Goal: Task Accomplishment & Management: Manage account settings

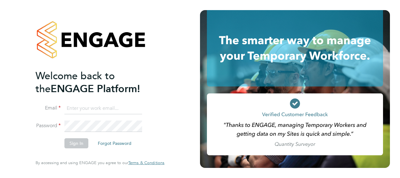
type input "[PERSON_NAME][EMAIL_ADDRESS][PERSON_NAME][DOMAIN_NAME]"
click at [75, 142] on button "Sign In" at bounding box center [77, 143] width 24 height 10
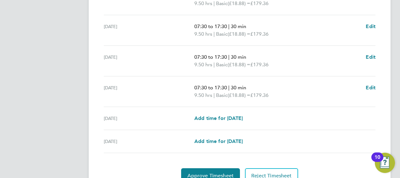
scroll to position [281, 0]
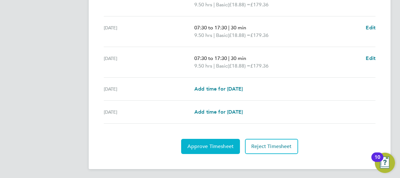
click at [213, 144] on span "Approve Timesheet" at bounding box center [211, 146] width 46 height 6
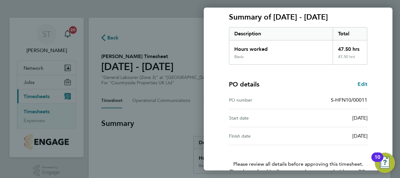
scroll to position [123, 0]
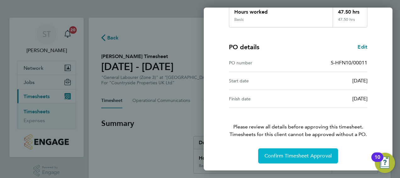
click at [307, 155] on span "Confirm Timesheet Approval" at bounding box center [298, 155] width 67 height 6
